Goal: Task Accomplishment & Management: Manage account settings

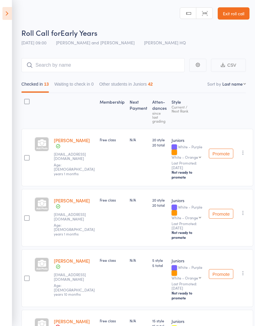
click at [232, 81] on nav "Checked in 13 Waiting to check in 0 Other students in Juniors 42" at bounding box center [134, 86] width 230 height 14
click at [238, 87] on select "First name Last name Birthday [DATE]? Behind on payments? Check in time Next pa…" at bounding box center [234, 84] width 24 height 6
select select "0"
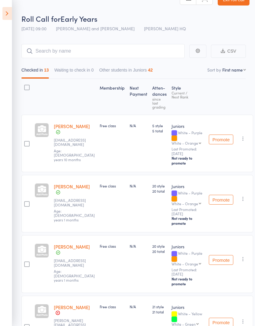
scroll to position [15, 0]
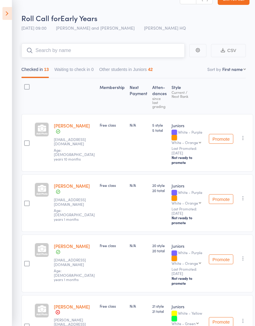
click at [137, 47] on input "search" at bounding box center [102, 50] width 163 height 14
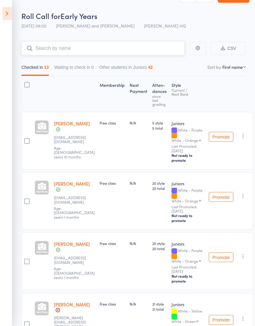
scroll to position [0, 0]
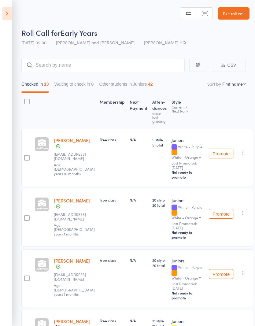
click at [7, 13] on icon at bounding box center [6, 13] width 9 height 13
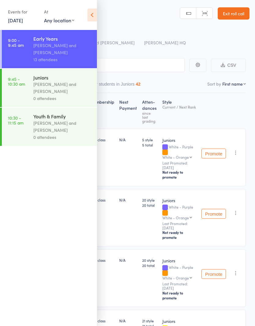
click at [57, 77] on div "Juniors" at bounding box center [62, 77] width 58 height 7
click at [61, 85] on div "[PERSON_NAME] and [PERSON_NAME]" at bounding box center [62, 88] width 58 height 14
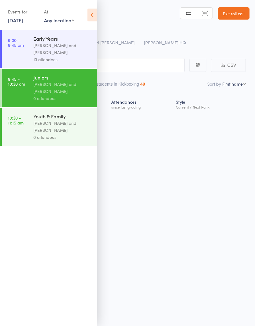
click at [91, 13] on icon at bounding box center [91, 15] width 9 height 13
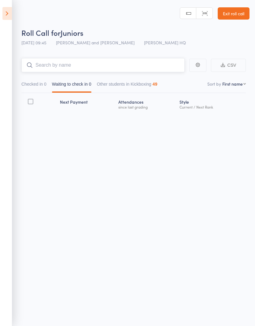
click at [135, 65] on input "search" at bounding box center [102, 65] width 163 height 14
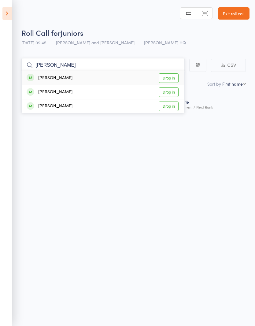
type input "[PERSON_NAME]"
click at [53, 79] on div "[PERSON_NAME]" at bounding box center [50, 78] width 46 height 7
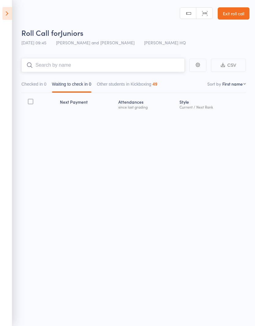
click at [51, 64] on input "search" at bounding box center [102, 65] width 163 height 14
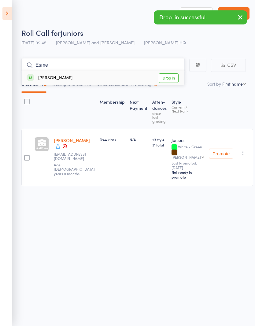
type input "Esme"
click at [51, 78] on div "[PERSON_NAME]" at bounding box center [50, 78] width 46 height 7
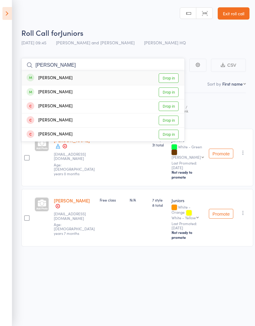
type input "[PERSON_NAME]"
click at [100, 80] on div "[PERSON_NAME] Drop in" at bounding box center [103, 78] width 163 height 14
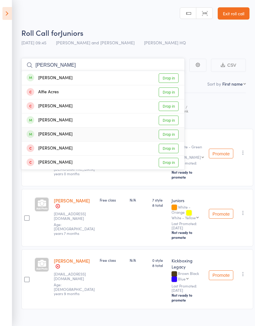
type input "[PERSON_NAME]"
click at [55, 135] on div "[PERSON_NAME]" at bounding box center [50, 134] width 46 height 7
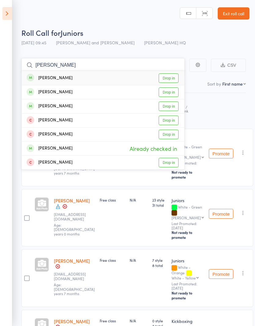
type input "[PERSON_NAME]"
click at [69, 78] on div "[PERSON_NAME] Drop in" at bounding box center [103, 78] width 163 height 14
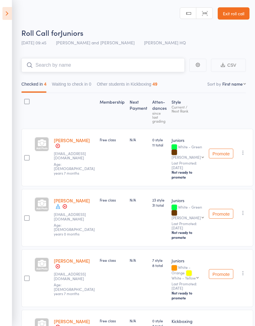
click at [56, 65] on input "search" at bounding box center [102, 65] width 163 height 14
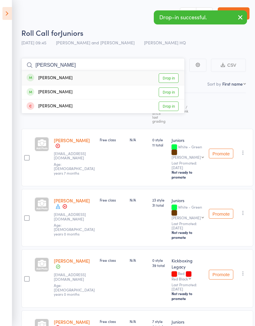
type input "[PERSON_NAME]"
click at [55, 77] on div "[PERSON_NAME]" at bounding box center [50, 78] width 46 height 7
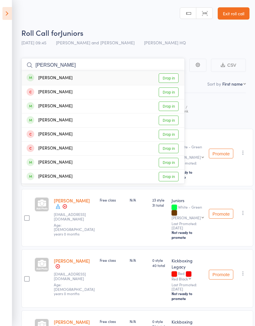
type input "[PERSON_NAME]"
click at [133, 106] on div "[PERSON_NAME] Drop in" at bounding box center [103, 106] width 163 height 14
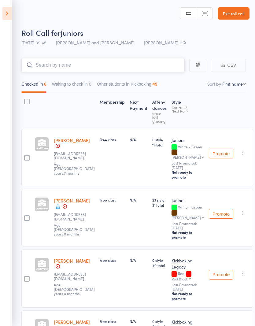
click at [131, 64] on input "search" at bounding box center [102, 65] width 163 height 14
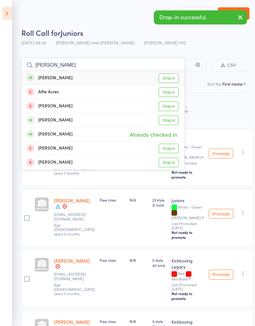
type input "[PERSON_NAME]"
click at [47, 119] on div "[PERSON_NAME]" at bounding box center [50, 120] width 46 height 7
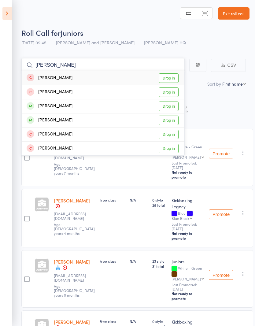
type input "[PERSON_NAME]"
click at [54, 106] on div "[PERSON_NAME]" at bounding box center [50, 106] width 46 height 7
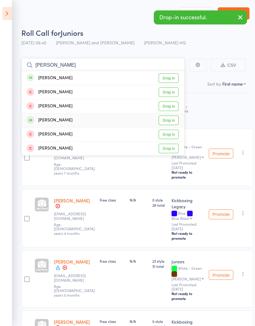
type input "[PERSON_NAME]"
click at [51, 121] on div "[PERSON_NAME]" at bounding box center [50, 120] width 46 height 7
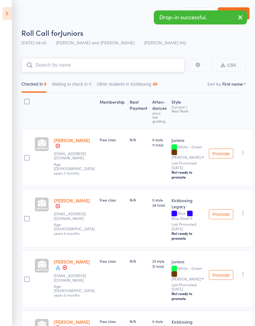
click at [53, 64] on input "search" at bounding box center [102, 65] width 163 height 14
type input "F"
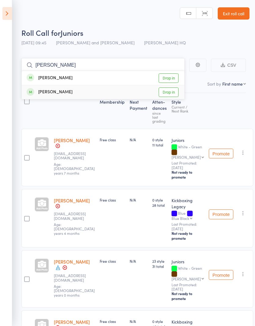
type input "[PERSON_NAME]"
click at [53, 93] on div "[PERSON_NAME]" at bounding box center [50, 92] width 46 height 7
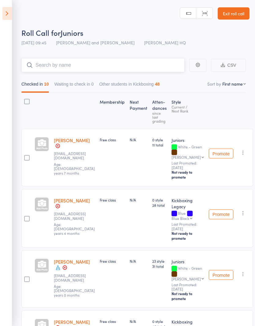
click at [52, 62] on input "search" at bounding box center [102, 65] width 163 height 14
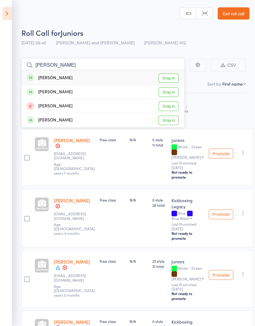
type input "[PERSON_NAME]"
click at [56, 77] on div "[PERSON_NAME]" at bounding box center [50, 78] width 46 height 7
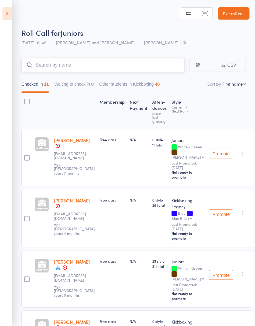
click at [54, 64] on input "search" at bounding box center [102, 65] width 163 height 14
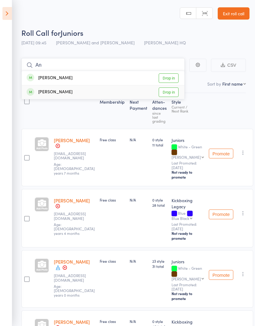
type input "An"
click at [53, 93] on div "[PERSON_NAME]" at bounding box center [50, 92] width 46 height 7
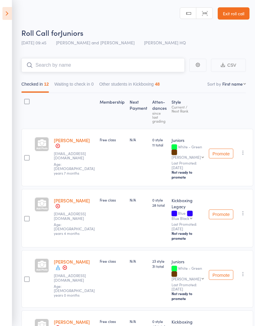
click at [51, 67] on input "search" at bounding box center [102, 65] width 163 height 14
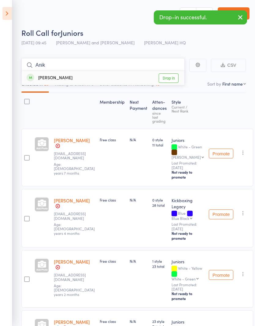
type input "Anik"
click at [49, 79] on div "[PERSON_NAME]" at bounding box center [50, 78] width 46 height 7
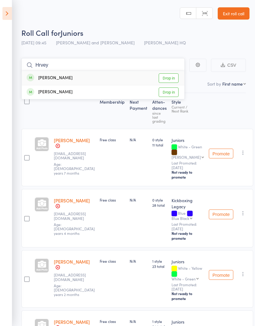
type input "Hrvey"
click at [51, 80] on div "[PERSON_NAME]" at bounding box center [50, 78] width 46 height 7
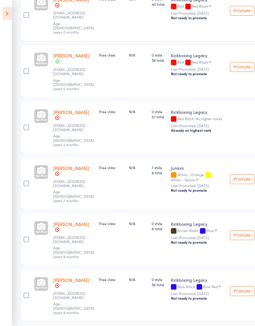
scroll to position [421, 1]
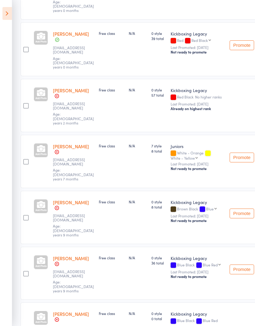
click at [85, 310] on link "[PERSON_NAME]" at bounding box center [71, 313] width 36 height 6
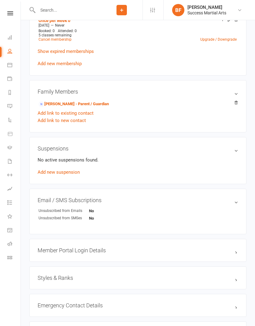
scroll to position [235, 0]
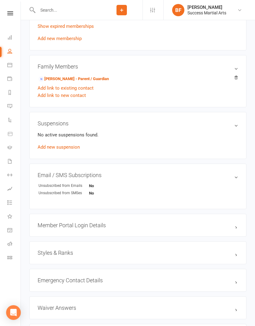
click at [200, 247] on div "Styles & Ranks" at bounding box center [137, 252] width 217 height 23
click at [237, 251] on h3 "Styles & Ranks" at bounding box center [138, 252] width 200 height 6
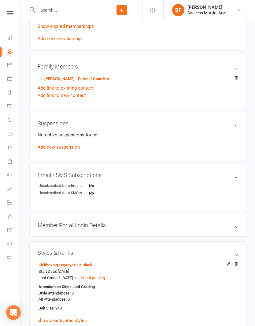
scroll to position [276, 0]
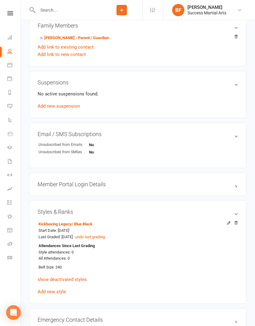
click at [105, 236] on button "undo last grading" at bounding box center [90, 237] width 30 height 6
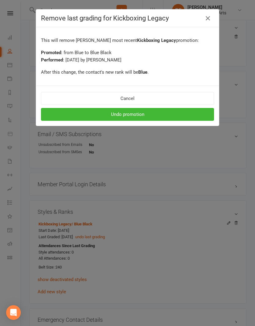
click at [153, 121] on button "Undo promotion" at bounding box center [127, 114] width 173 height 13
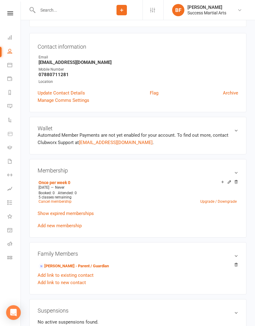
scroll to position [48, 0]
click at [10, 15] on icon at bounding box center [10, 13] width 6 height 4
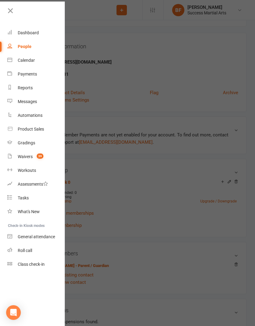
click at [28, 144] on div "Gradings" at bounding box center [26, 142] width 17 height 5
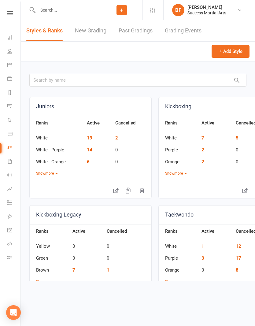
click at [93, 32] on link "New Grading" at bounding box center [90, 30] width 31 height 21
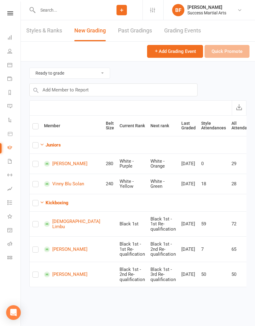
click at [233, 53] on div "Add Grading Event Quick Promote" at bounding box center [198, 52] width 102 height 20
click at [131, 86] on input "text" at bounding box center [113, 89] width 168 height 13
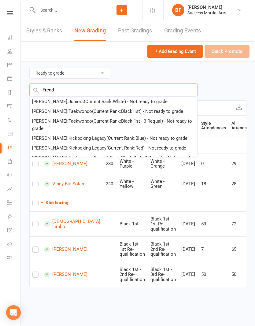
type input "Fredd"
click at [151, 141] on div "Freddie Mortimer-Jones : Kickboxing Legacy (Current Rank: Blue ) - Not ready to…" at bounding box center [109, 137] width 155 height 7
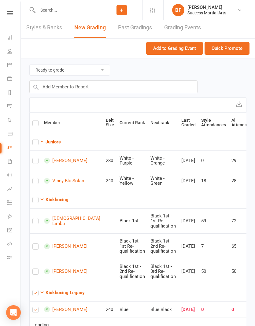
checkbox input "true"
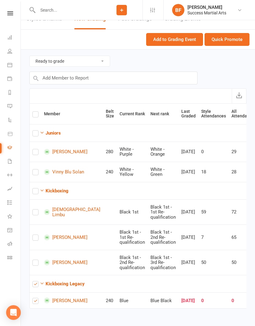
scroll to position [17, 0]
click at [233, 35] on button "Quick Promote" at bounding box center [226, 39] width 45 height 13
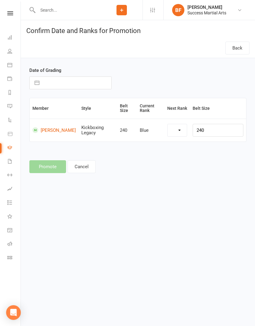
select select "41795"
click at [52, 78] on input "text" at bounding box center [76, 83] width 69 height 12
select select "8"
select select "2025"
select select "9"
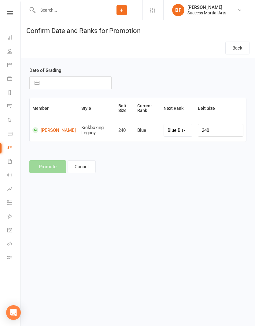
select select "2025"
select select "10"
select select "2025"
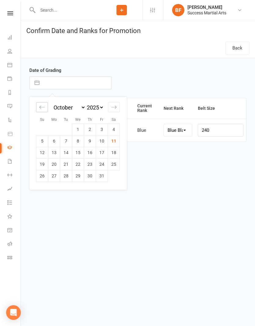
click at [44, 110] on div "Move backward to switch to the previous month." at bounding box center [42, 107] width 12 height 10
select select "7"
select select "2025"
click at [57, 131] on td "1" at bounding box center [54, 129] width 12 height 12
type input "01 Sep 2025"
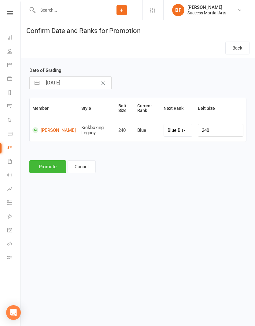
click at [55, 166] on button "Promote" at bounding box center [47, 166] width 37 height 13
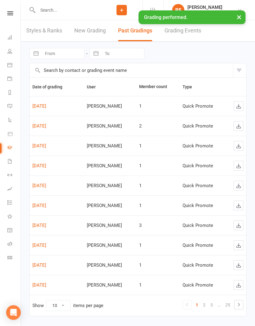
click at [13, 10] on div "× Grading performed." at bounding box center [123, 10] width 247 height 0
click at [12, 10] on div "× Grading performed." at bounding box center [123, 10] width 247 height 0
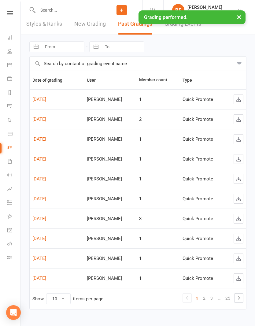
scroll to position [13, 0]
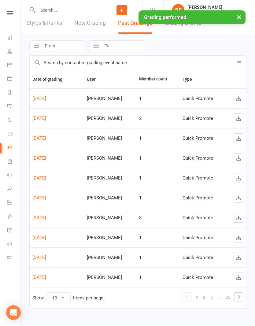
click at [9, 27] on div "Clubworx" at bounding box center [10, 21] width 20 height 20
click at [9, 20] on div "Clubworx" at bounding box center [10, 21] width 20 height 20
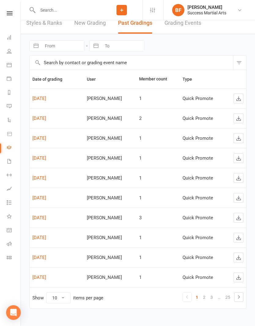
scroll to position [0, 1]
click at [12, 36] on link "Dashboard" at bounding box center [14, 38] width 14 height 14
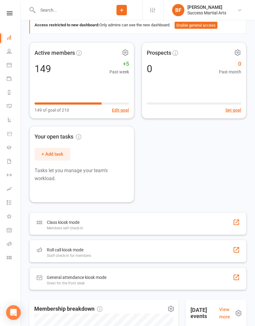
scroll to position [71, 0]
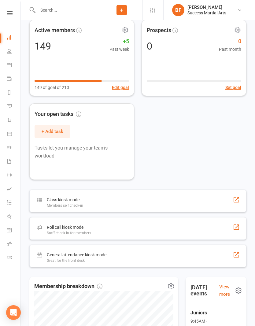
click at [167, 231] on div "Roll call kiosk mode Staff check-in for members" at bounding box center [137, 228] width 217 height 23
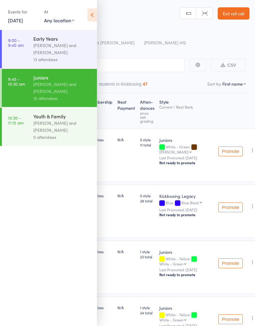
click at [94, 16] on icon at bounding box center [91, 15] width 9 height 13
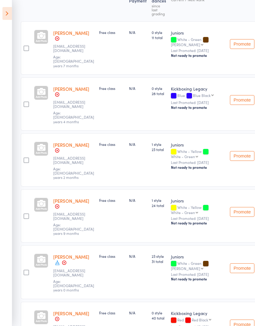
scroll to position [147, 1]
